Goal: Download file/media

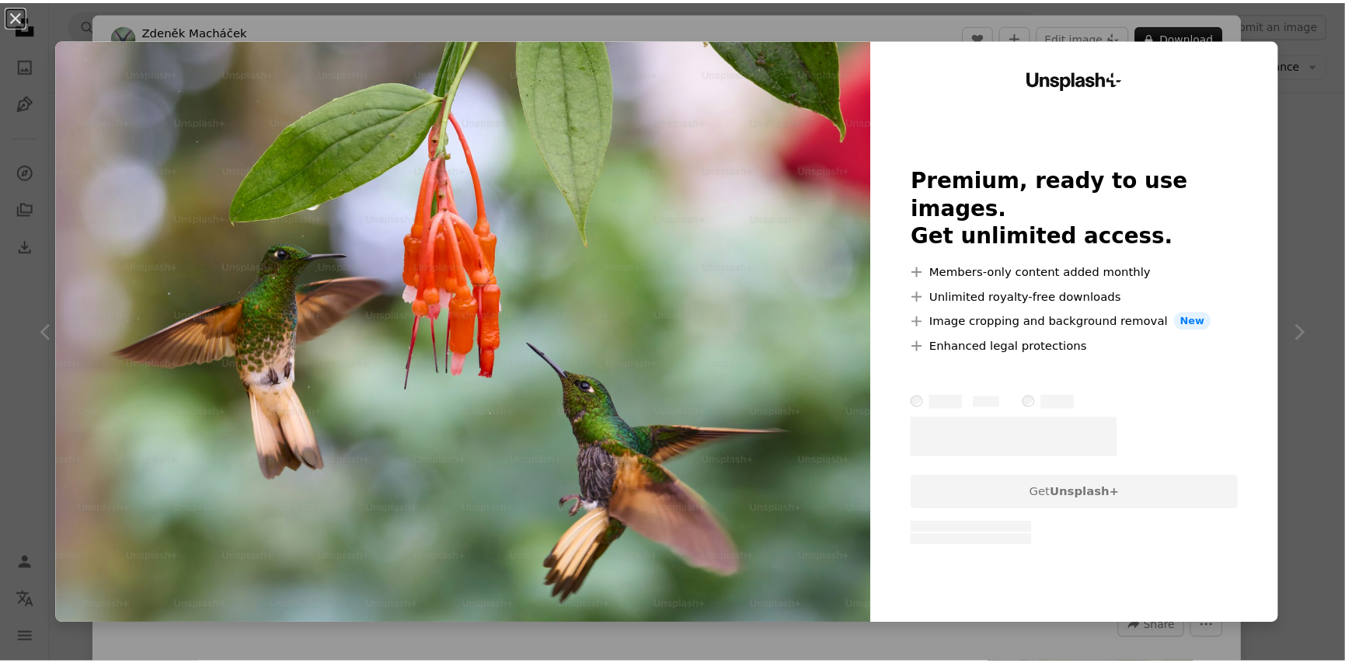
scroll to position [9032, 0]
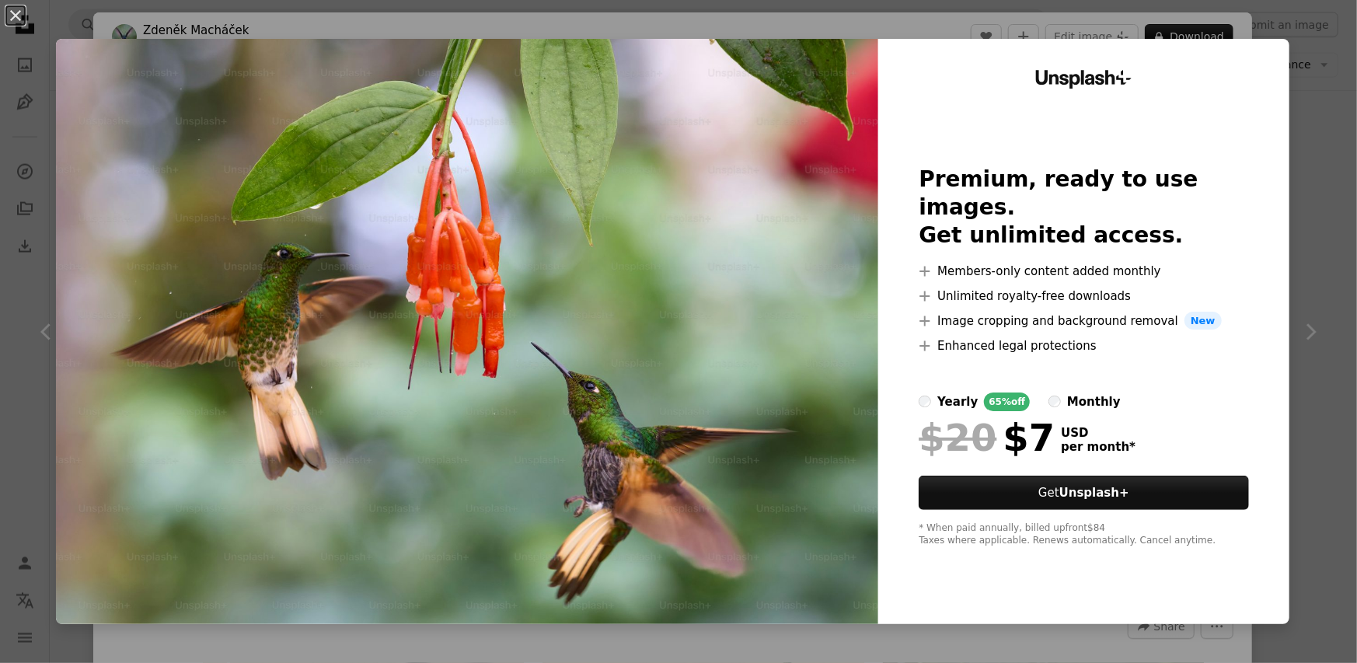
click at [1293, 151] on div "An X shape Unsplash+ Premium, ready to use images. Get unlimited access. A plus…" at bounding box center [678, 331] width 1357 height 663
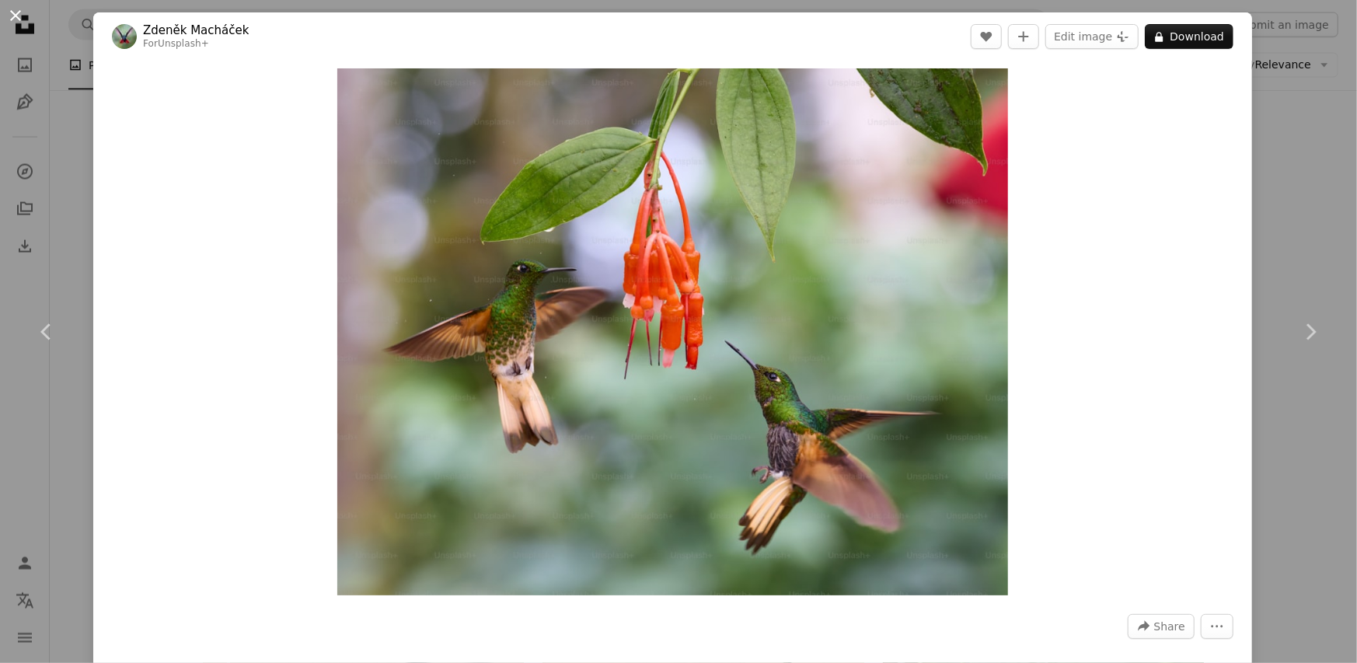
click at [16, 19] on button "An X shape" at bounding box center [15, 15] width 19 height 19
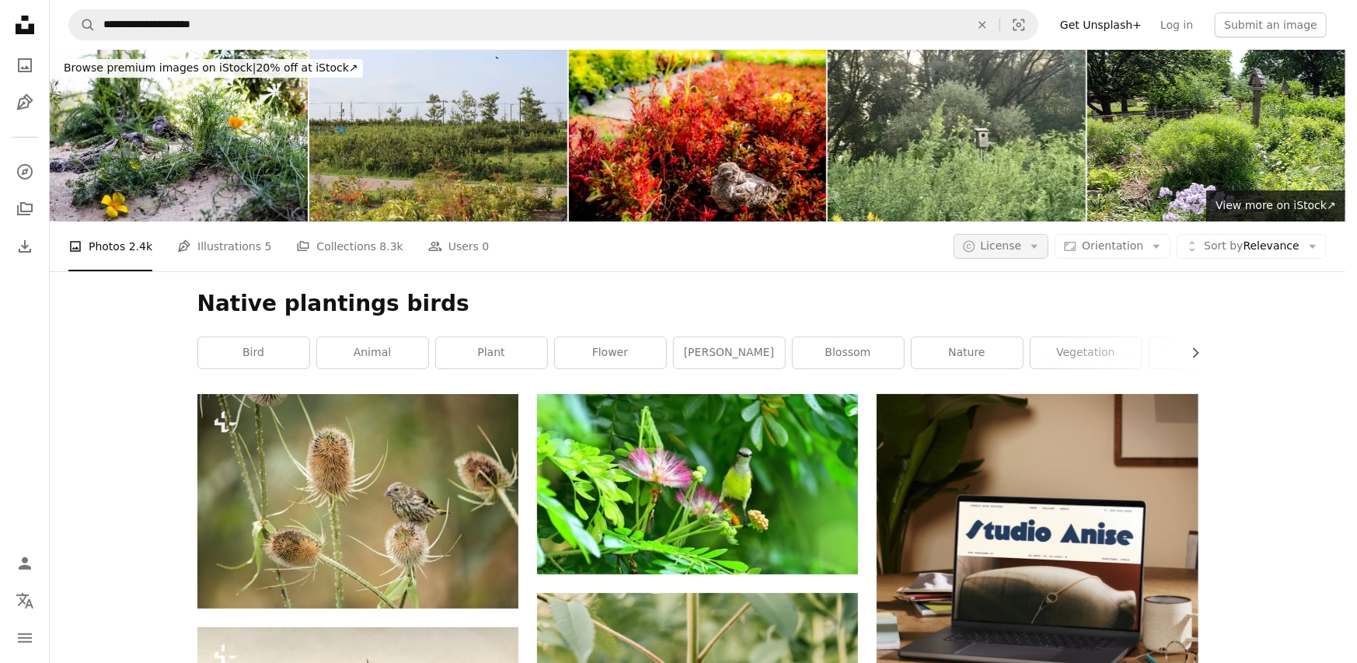
click at [1042, 239] on icon "Arrow down" at bounding box center [1035, 246] width 14 height 14
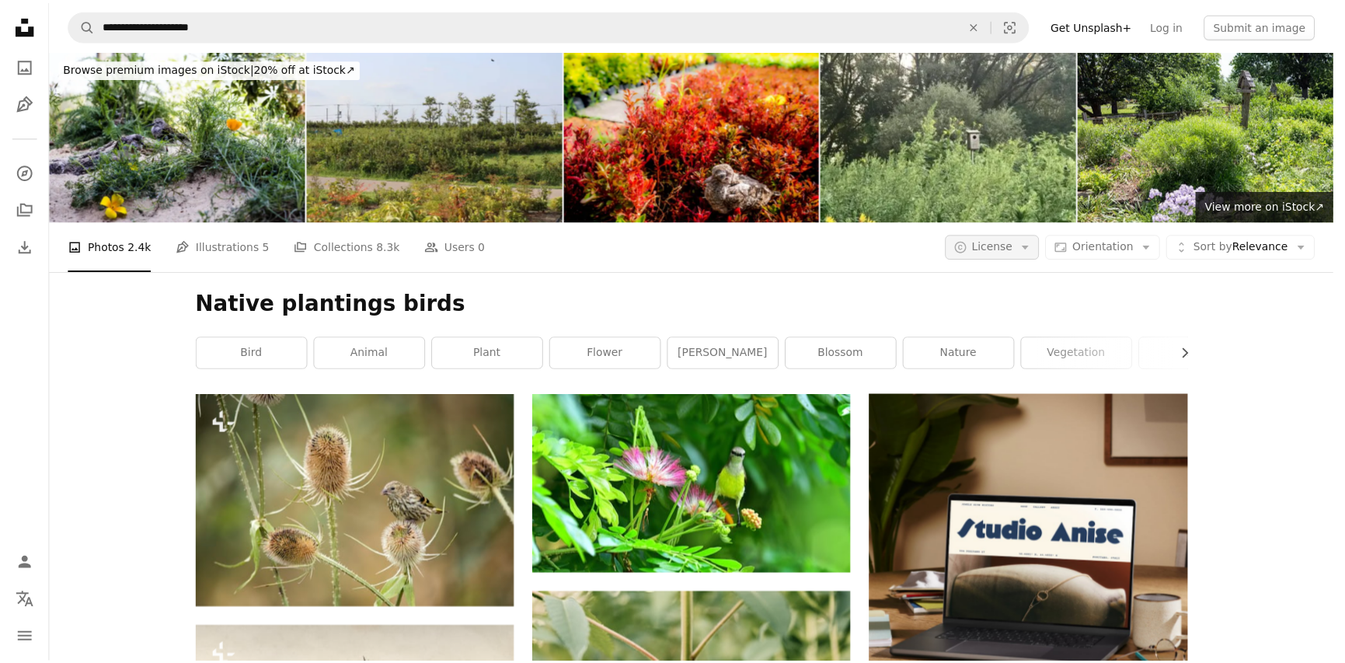
scroll to position [9032, 0]
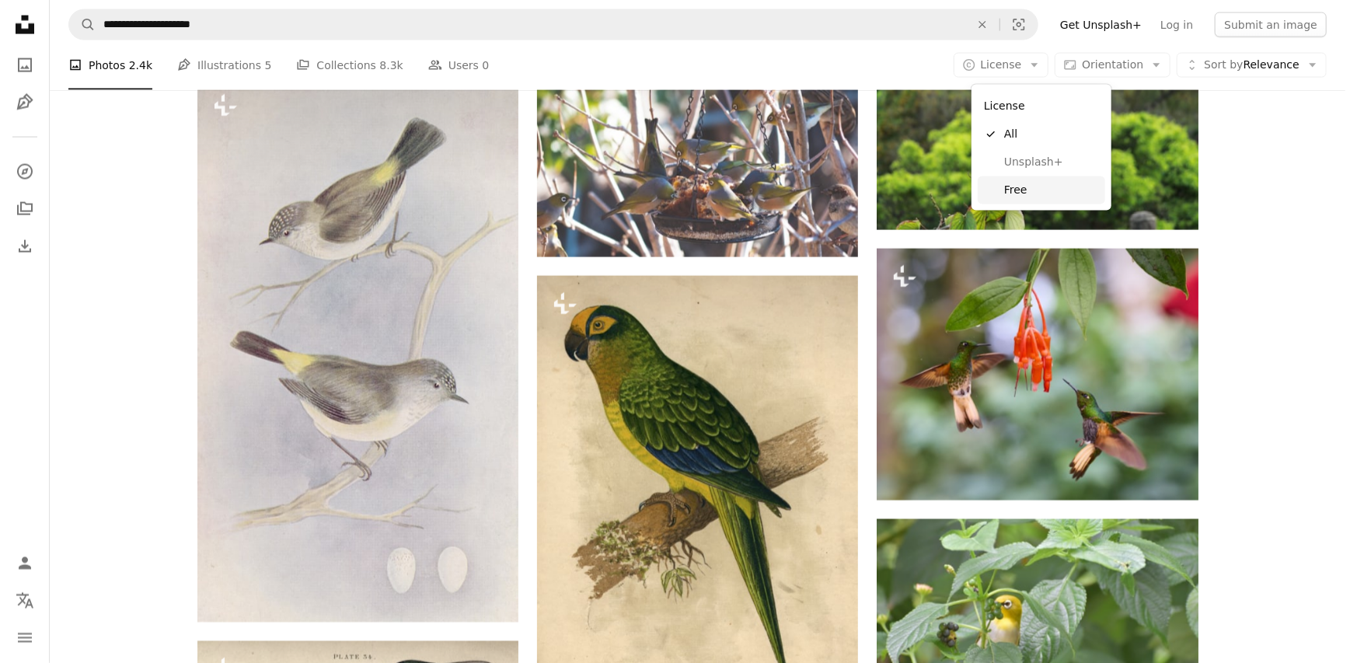
click at [1010, 187] on span "Free" at bounding box center [1051, 191] width 95 height 16
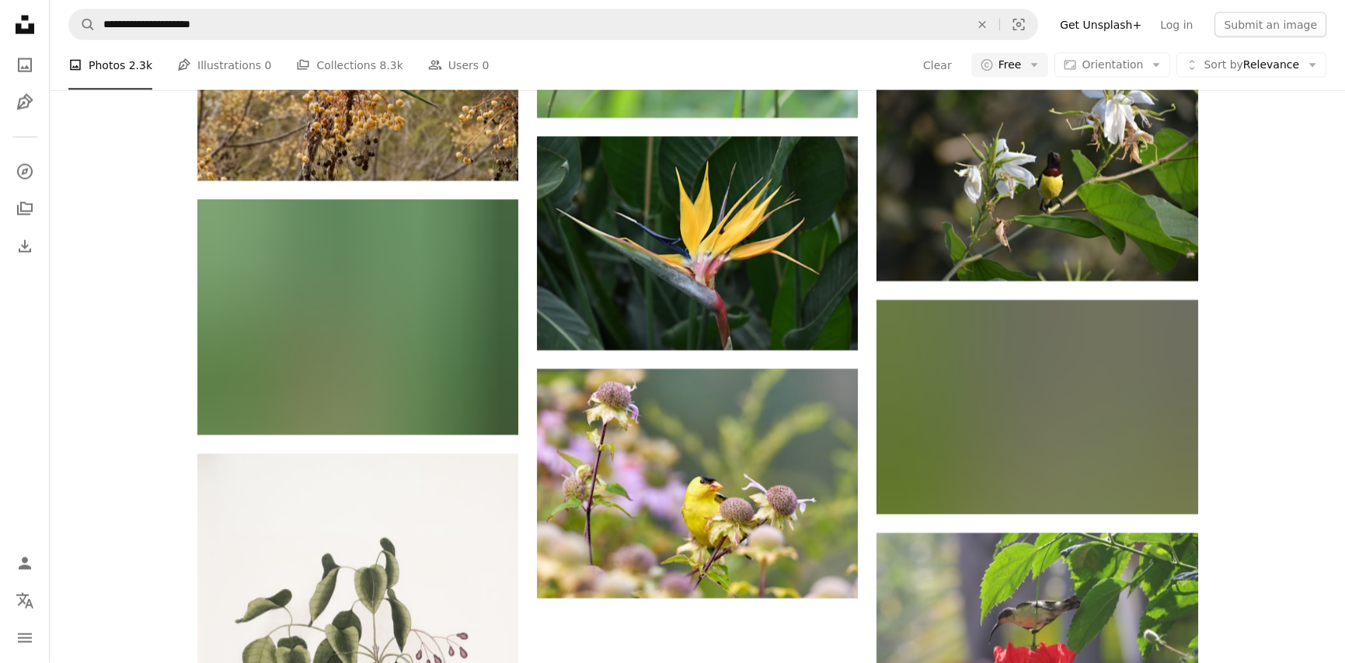
scroll to position [8425, 0]
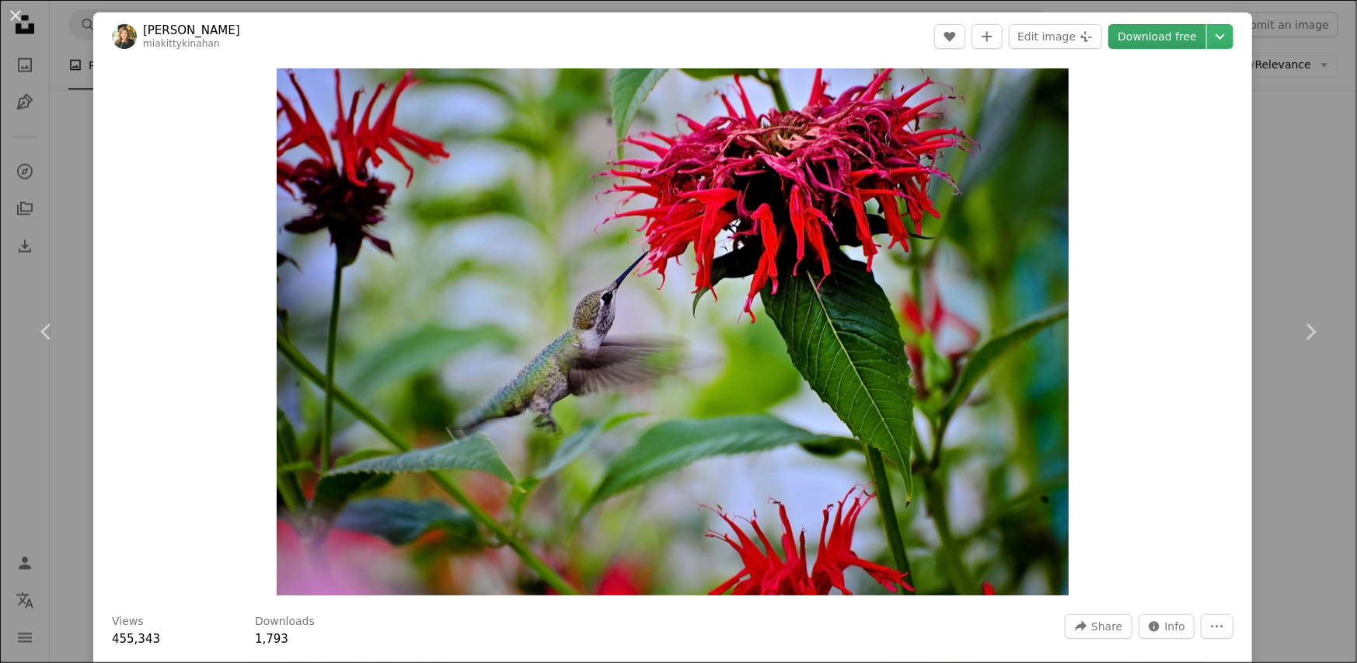
click at [1168, 41] on link "Download free" at bounding box center [1157, 36] width 98 height 25
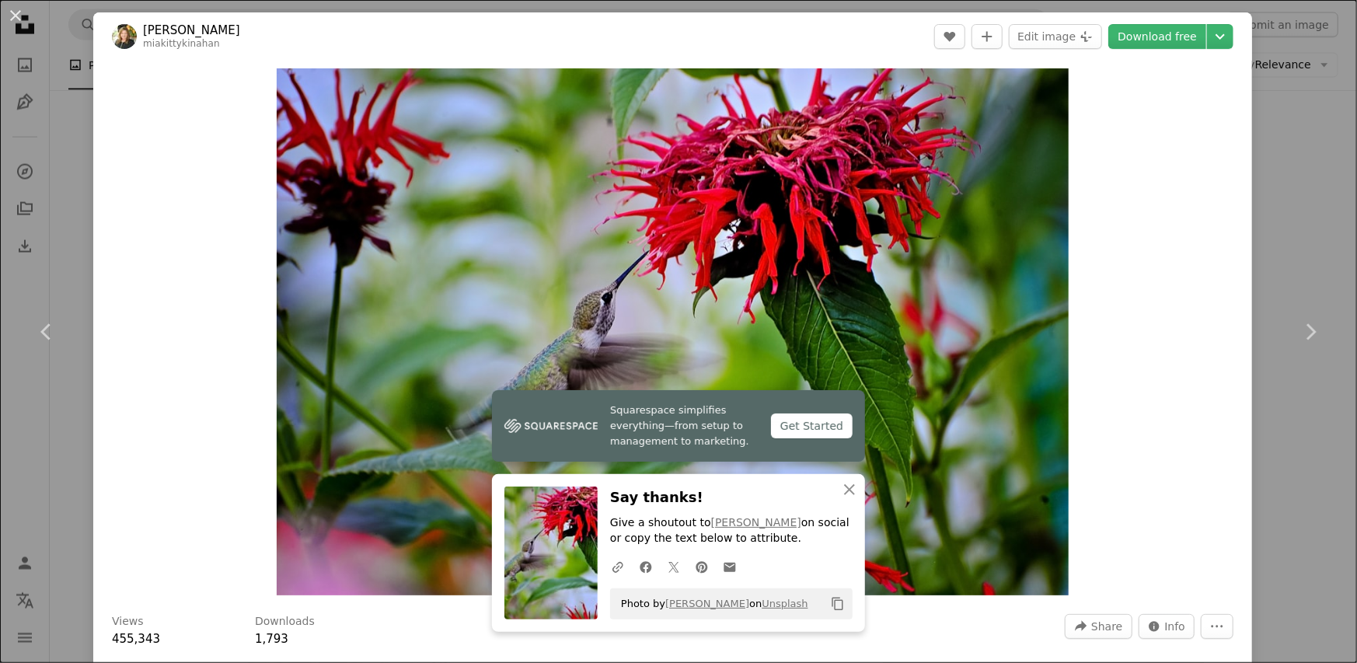
drag, startPoint x: 145, startPoint y: 96, endPoint x: 156, endPoint y: 85, distance: 15.4
click at [145, 96] on div "Zoom in" at bounding box center [672, 332] width 1159 height 543
click at [17, 19] on button "An X shape" at bounding box center [15, 15] width 19 height 19
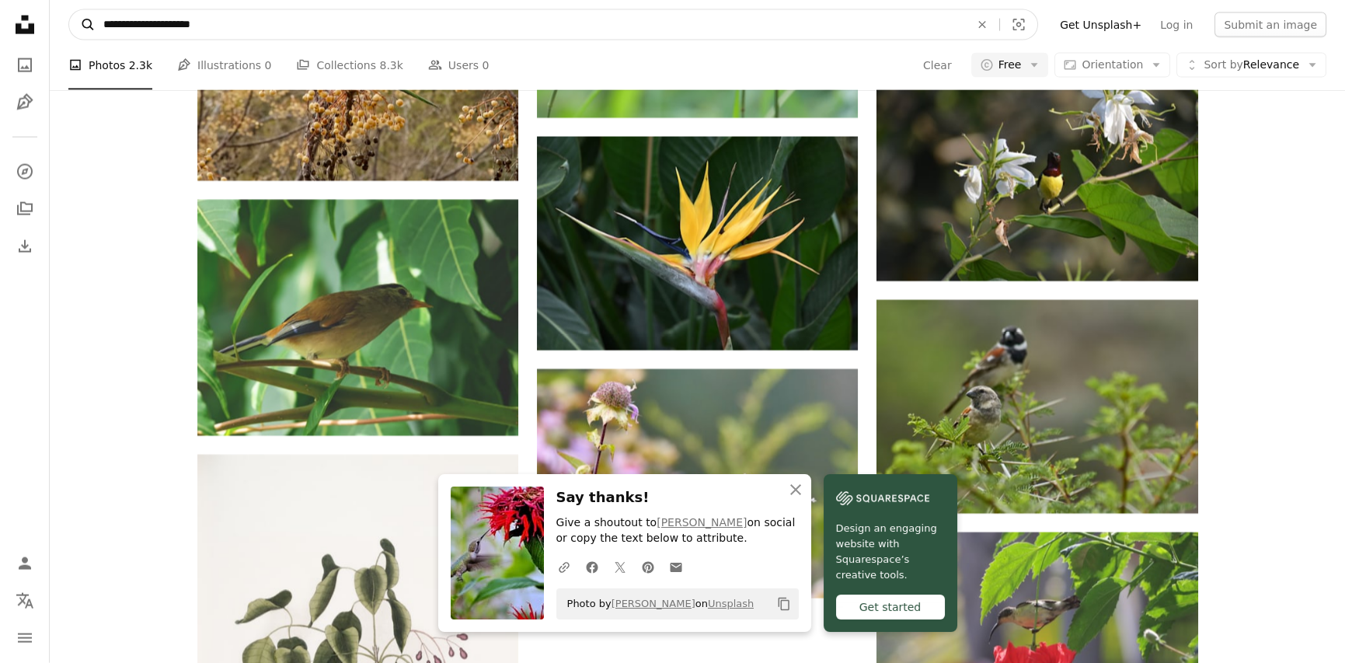
drag, startPoint x: 220, startPoint y: 29, endPoint x: 75, endPoint y: 34, distance: 145.4
click at [75, 34] on form "**********" at bounding box center [553, 24] width 970 height 31
type input "**********"
click button "A magnifying glass" at bounding box center [82, 25] width 26 height 30
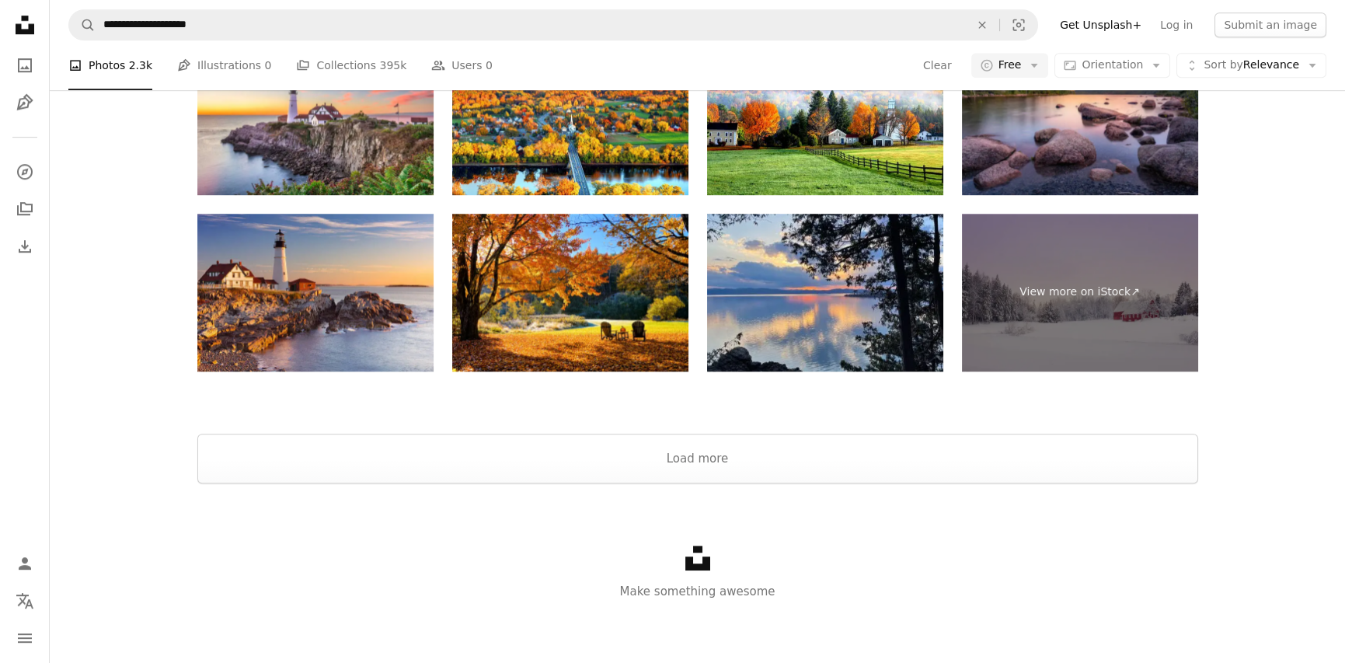
scroll to position [522, 0]
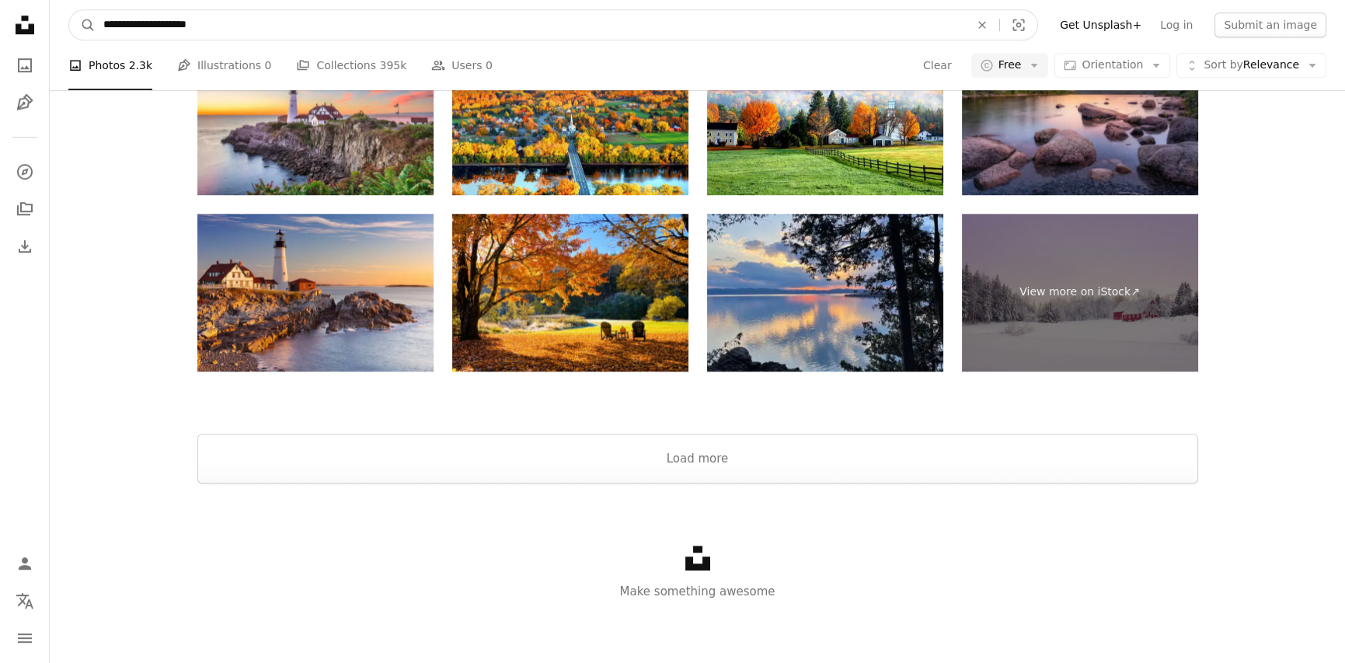
click at [232, 22] on input "**********" at bounding box center [531, 25] width 870 height 30
type input "**********"
click button "A magnifying glass" at bounding box center [82, 25] width 26 height 30
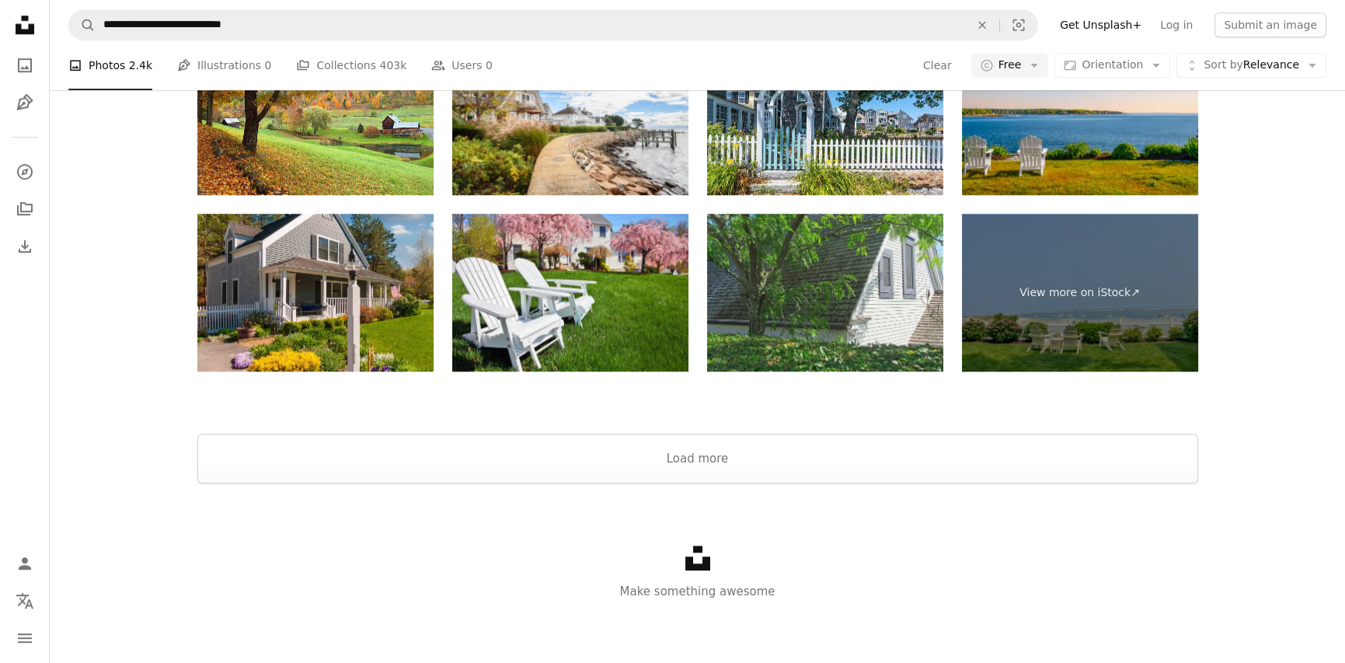
scroll to position [3009, 0]
click at [682, 483] on button "Load more" at bounding box center [697, 459] width 1001 height 50
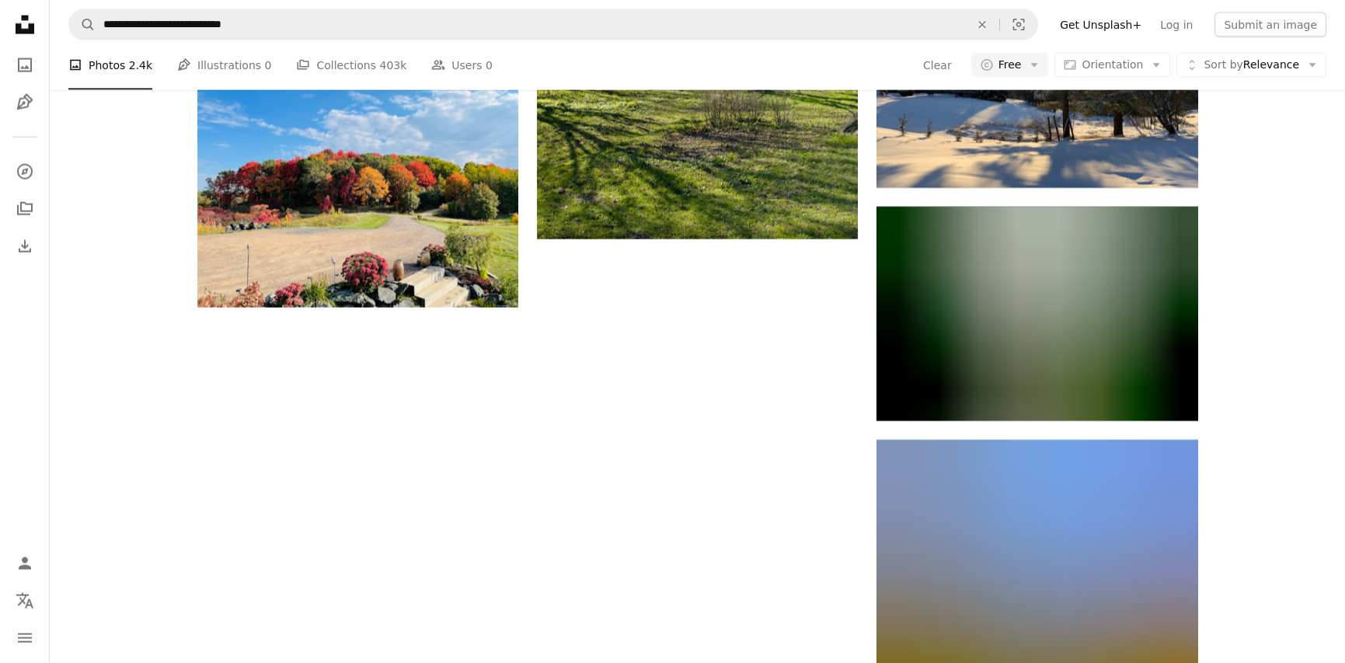
scroll to position [6725, 0]
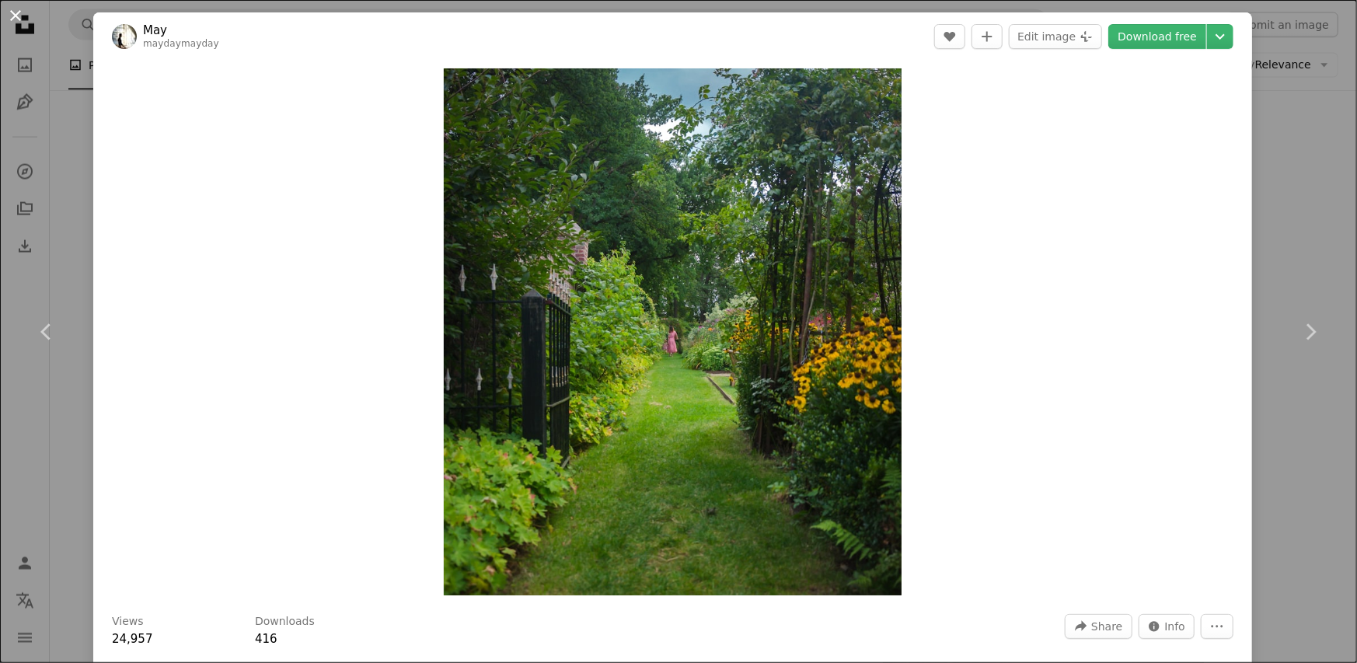
click at [12, 17] on button "An X shape" at bounding box center [15, 15] width 19 height 19
